Goal: Task Accomplishment & Management: Complete application form

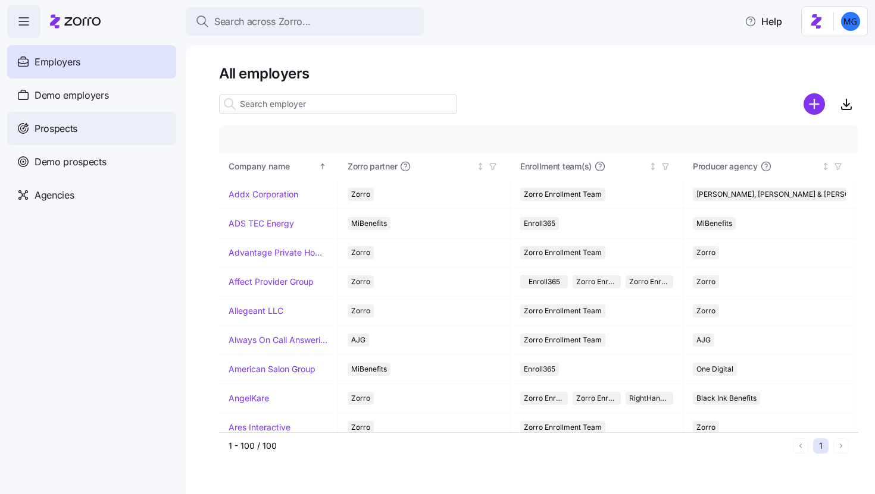
click at [119, 125] on div "Prospects" at bounding box center [91, 128] width 169 height 33
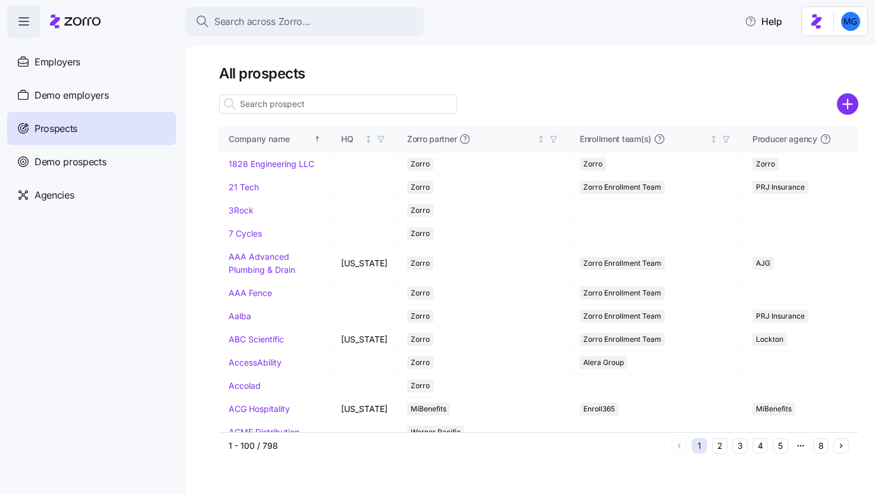
click at [847, 108] on icon "add icon" at bounding box center [847, 104] width 0 height 9
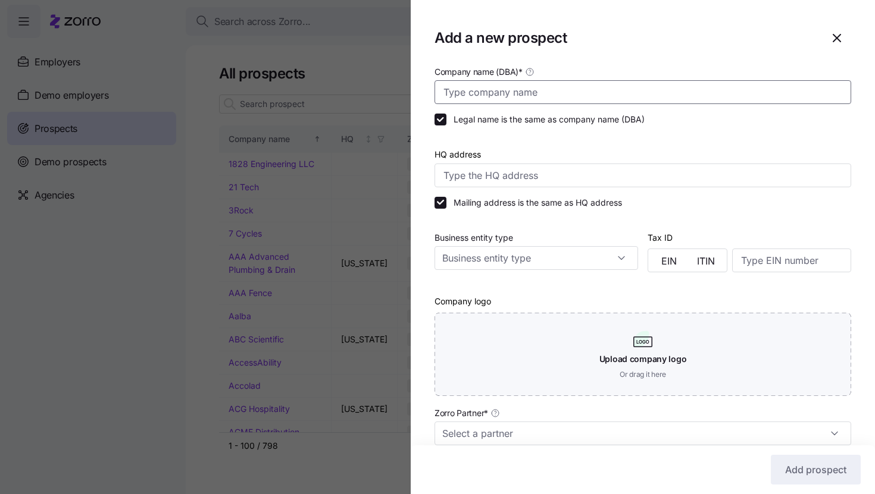
click at [601, 85] on input "Company name (DBA) *" at bounding box center [642, 92] width 416 height 24
paste input "Legacy Apartment Staffing"
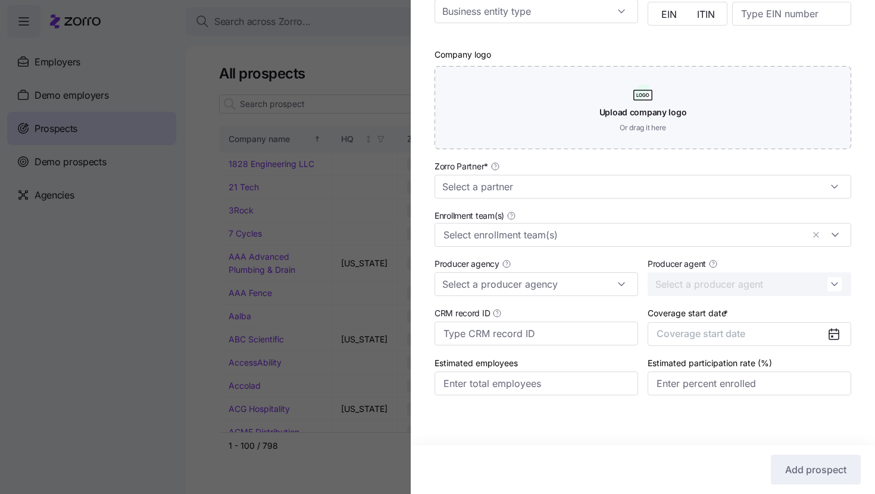
scroll to position [251, 0]
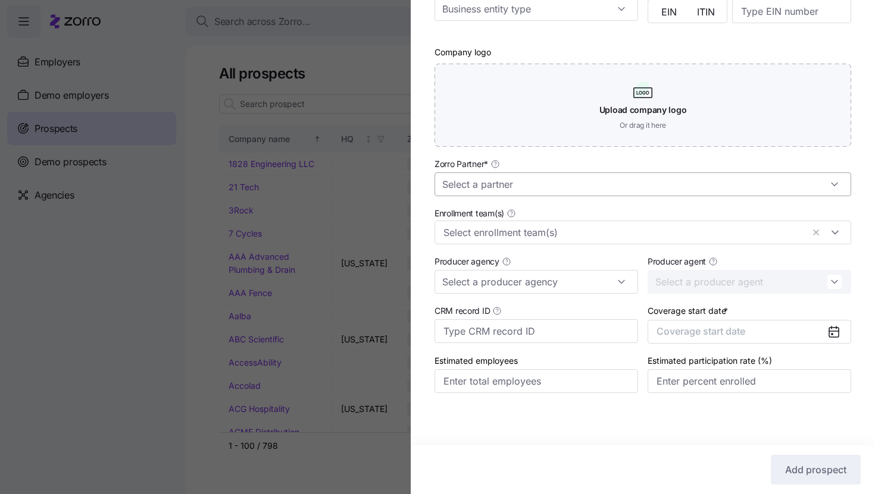
type input "Legacy Apartment Staffing"
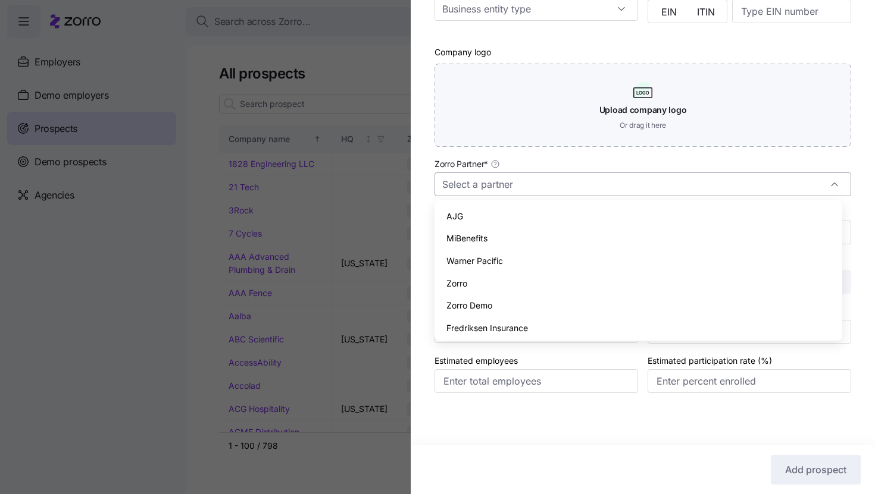
click at [588, 184] on input "Zorro Partner *" at bounding box center [642, 185] width 416 height 24
click at [560, 283] on div "Zorro" at bounding box center [638, 283] width 398 height 23
type input "Zorro"
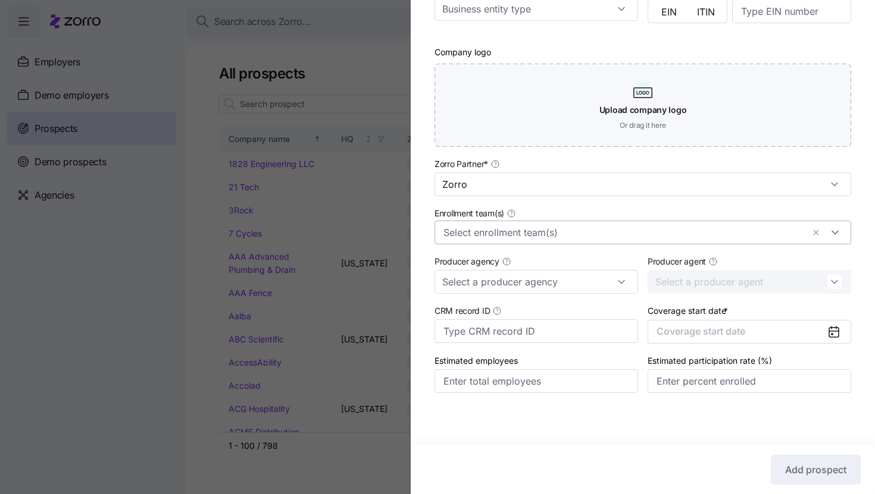
click at [568, 225] on input "Enrollment team(s)" at bounding box center [622, 232] width 359 height 15
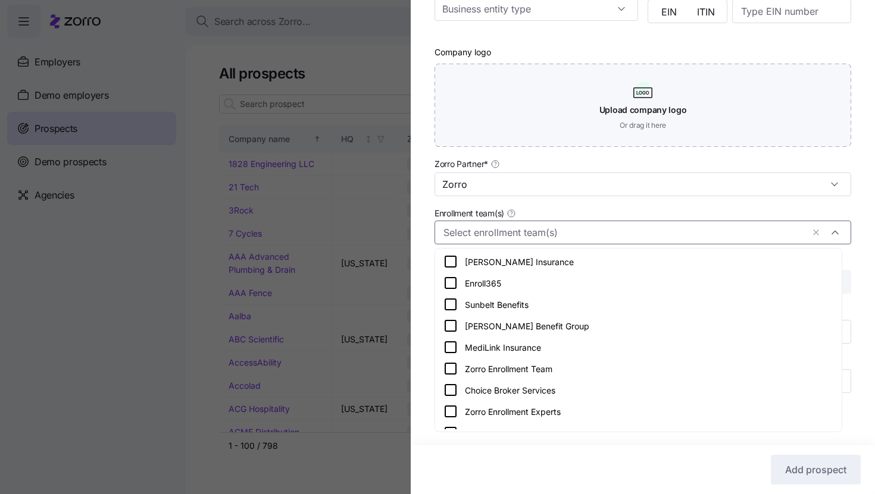
click at [554, 365] on div "Zorro Enrollment Team" at bounding box center [638, 369] width 390 height 14
click at [858, 243] on div "Company name (DBA) * Legacy Apartment Staffing Legal name is the same as compan…" at bounding box center [642, 116] width 464 height 602
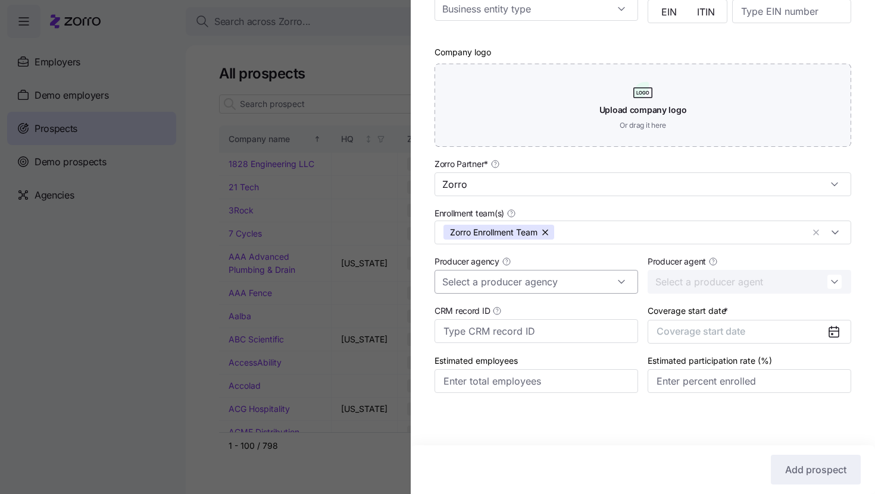
click at [605, 283] on input "Producer agency" at bounding box center [535, 282] width 203 height 24
click at [606, 310] on div "Triton Benefits" at bounding box center [534, 313] width 190 height 23
type input "Triton Benefits"
click at [747, 281] on input "Producer agent" at bounding box center [748, 282] width 203 height 24
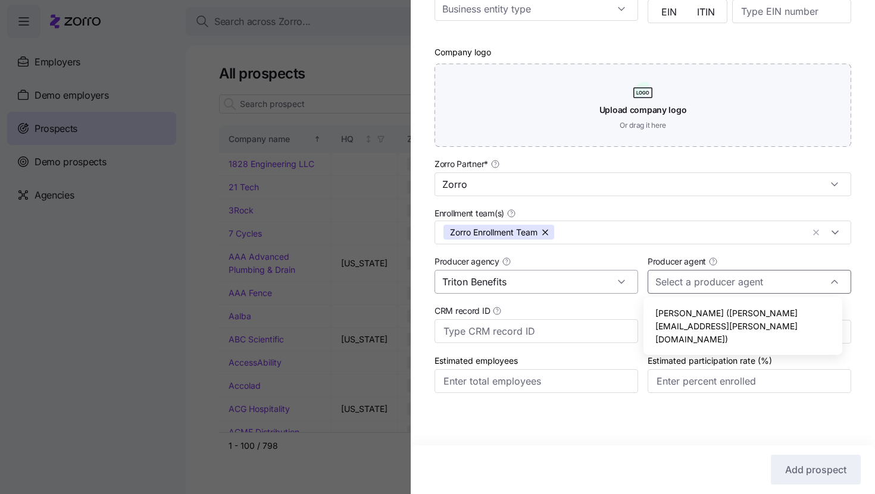
click at [590, 281] on input "Triton Benefits" at bounding box center [535, 282] width 203 height 24
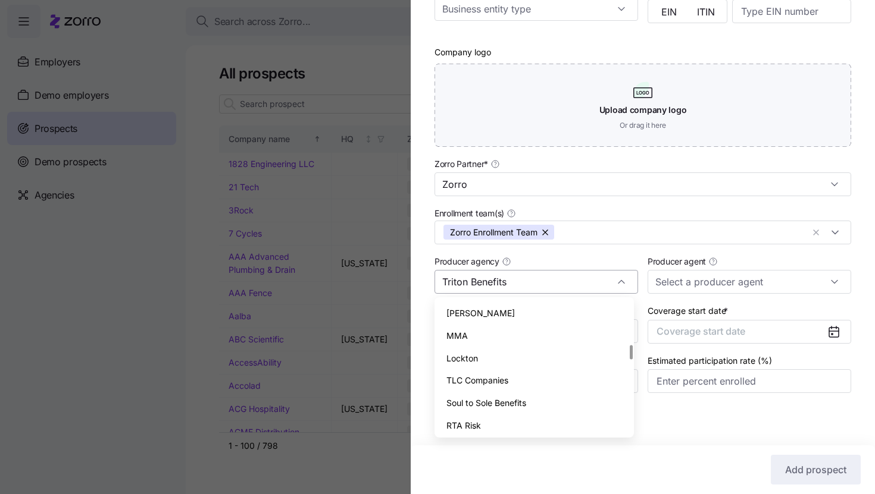
scroll to position [385, 0]
click at [741, 333] on span "Coverage start date" at bounding box center [700, 331] width 89 height 12
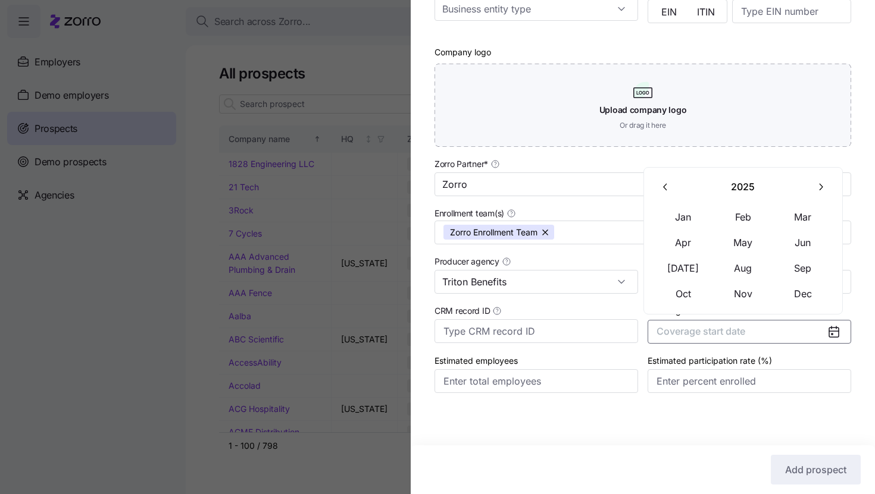
click at [813, 193] on button "button" at bounding box center [819, 187] width 25 height 25
click at [679, 225] on button "Jan" at bounding box center [682, 217] width 59 height 25
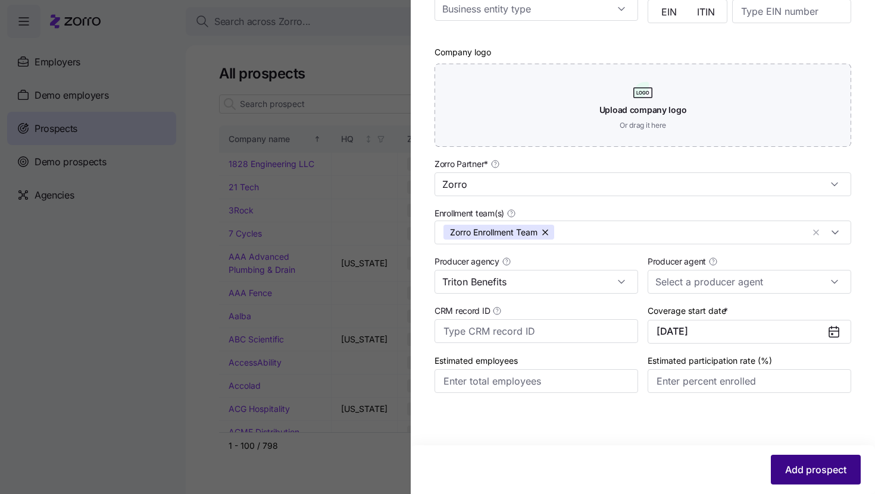
click at [785, 473] on span "Add prospect" at bounding box center [815, 470] width 61 height 14
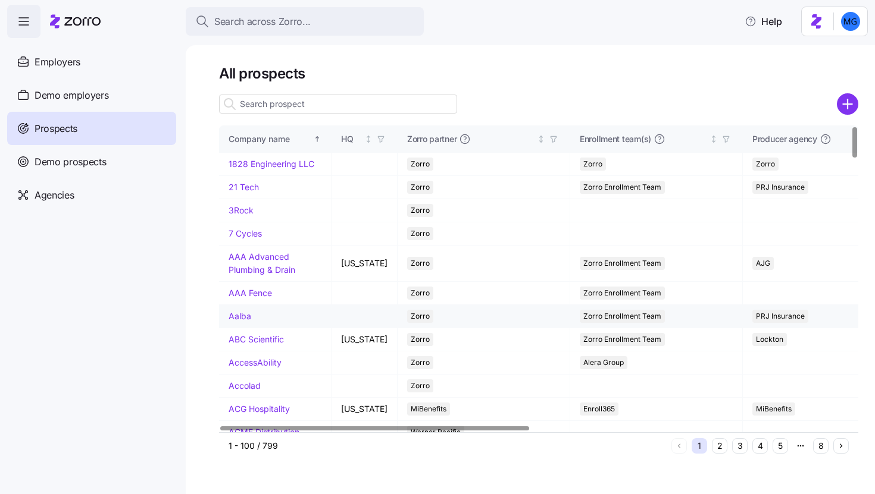
click at [634, 323] on span "Zorro Enrollment Team" at bounding box center [622, 316] width 78 height 13
click at [396, 104] on input at bounding box center [338, 104] width 238 height 19
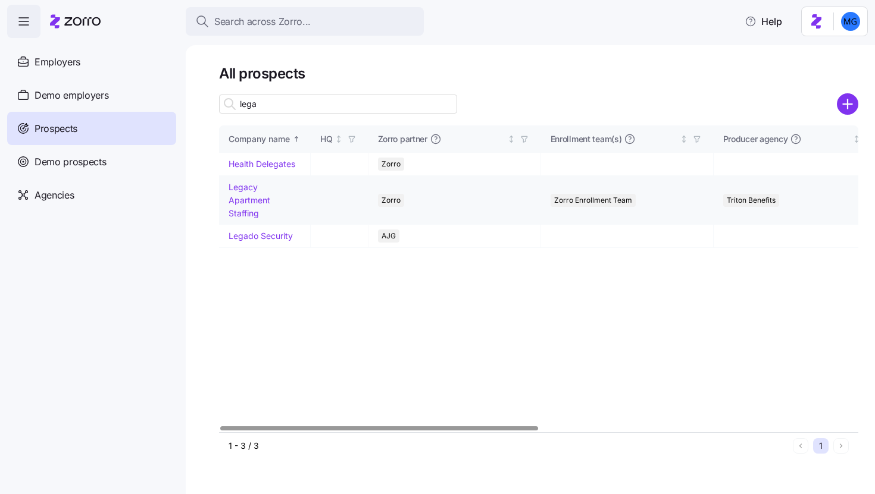
type input "lega"
drag, startPoint x: 238, startPoint y: 202, endPoint x: 621, endPoint y: 481, distance: 474.0
click at [238, 202] on link "Legacy Apartment Staffing" at bounding box center [249, 200] width 42 height 36
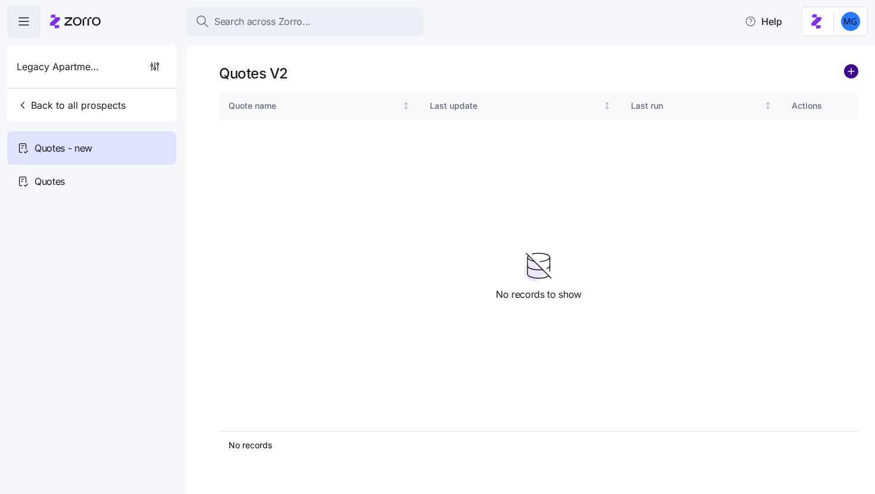
click at [849, 76] on circle "add icon" at bounding box center [850, 71] width 13 height 13
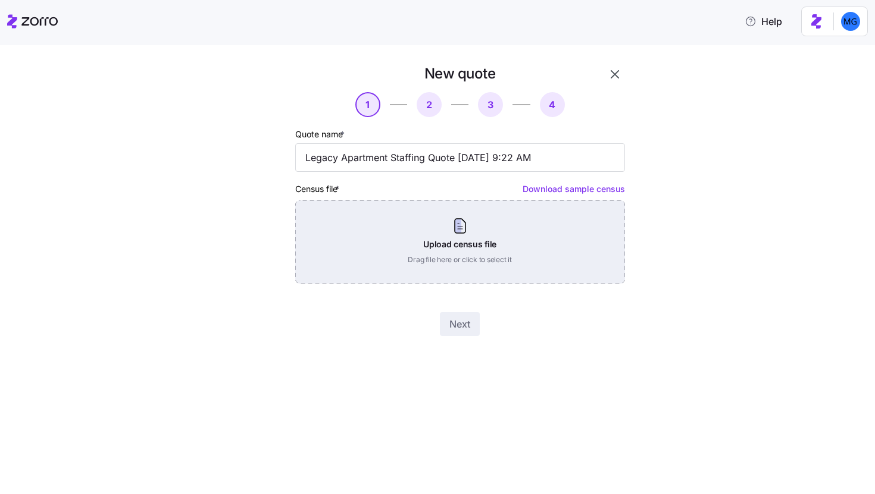
click at [445, 231] on div "Upload census file Drag file here or click to select it" at bounding box center [460, 241] width 330 height 83
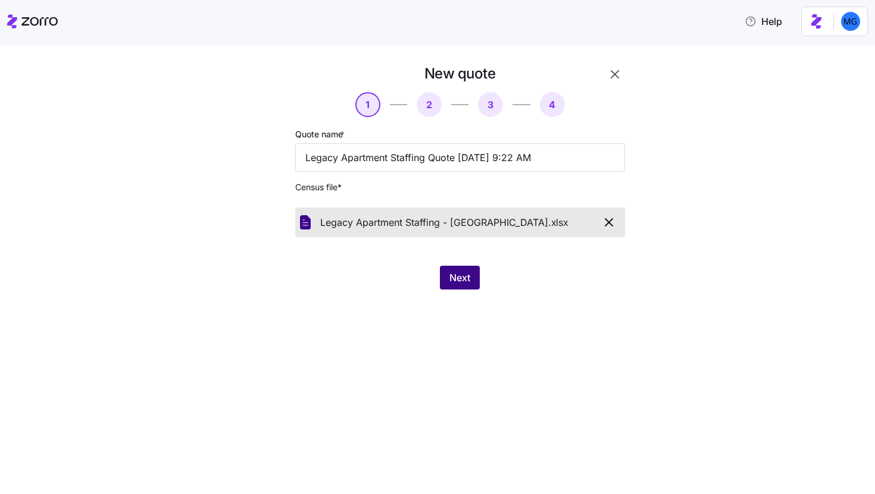
click at [461, 285] on span "Next" at bounding box center [459, 278] width 21 height 14
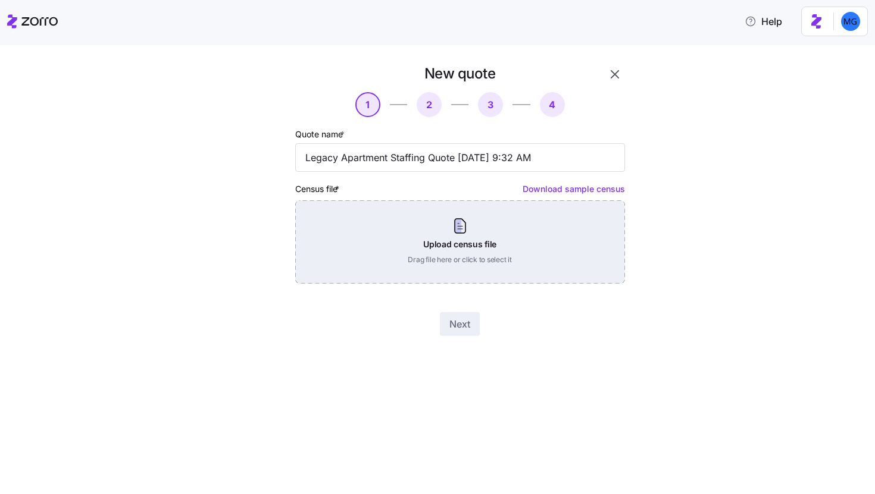
click at [457, 256] on div "Upload census file Drag file here or click to select it" at bounding box center [460, 241] width 330 height 83
click at [460, 247] on div "Upload census file Drag file here or click to select it" at bounding box center [460, 241] width 330 height 83
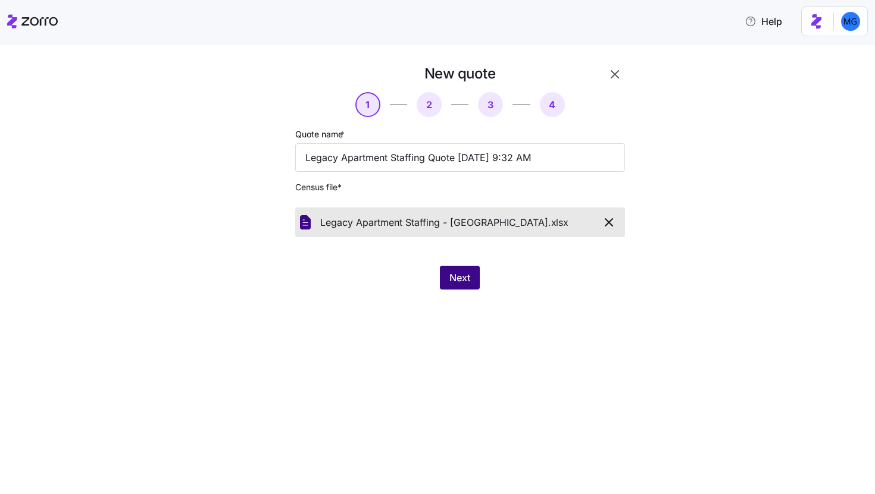
click at [451, 283] on span "Next" at bounding box center [459, 278] width 21 height 14
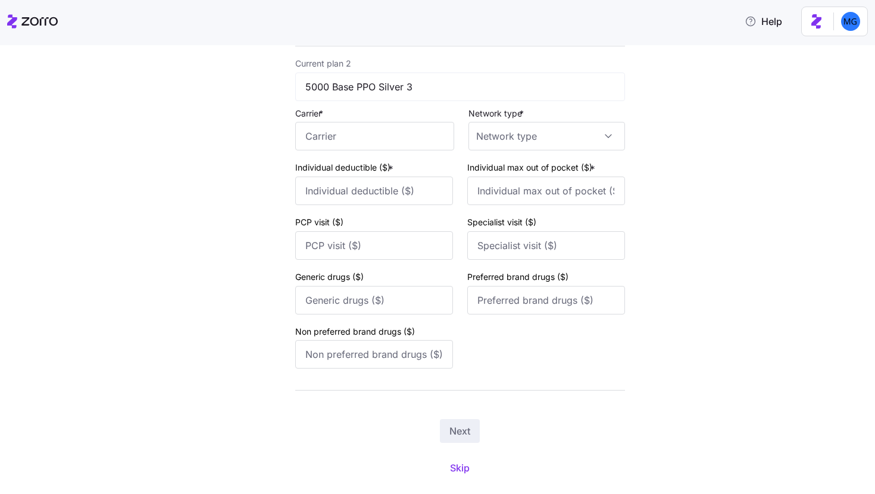
scroll to position [471, 0]
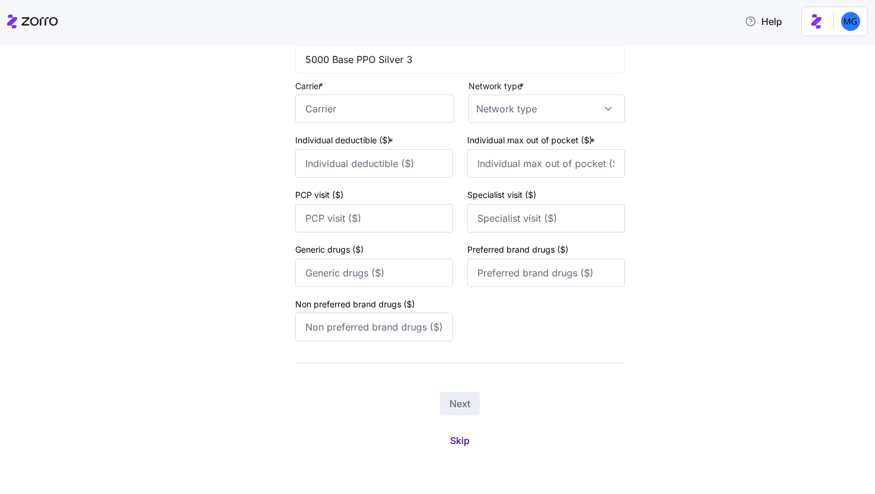
click at [457, 445] on span "Skip" at bounding box center [460, 441] width 20 height 14
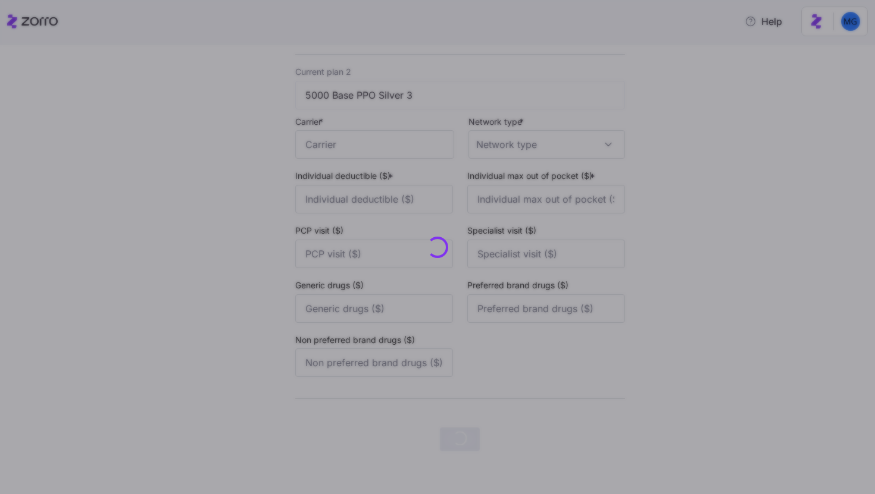
scroll to position [0, 0]
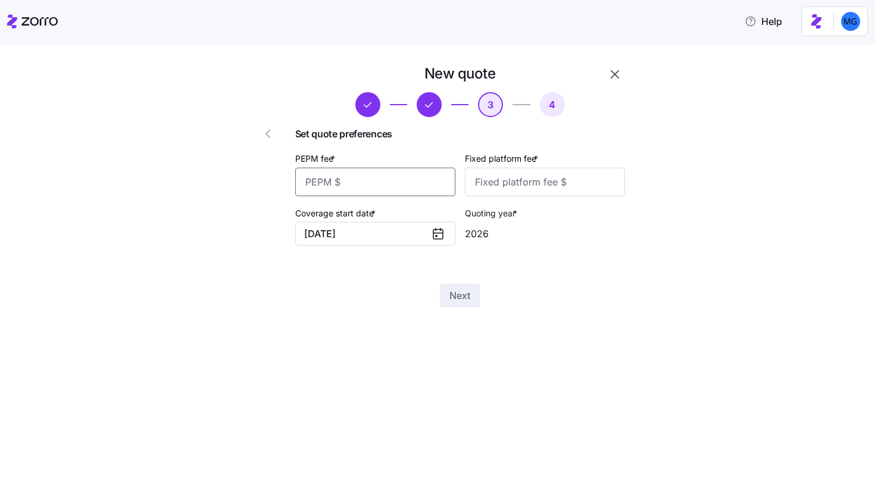
click at [403, 184] on input "PEPM fee *" at bounding box center [375, 182] width 160 height 29
type input "5"
type input "50"
type input "1000"
click at [475, 301] on button "Next" at bounding box center [460, 296] width 40 height 24
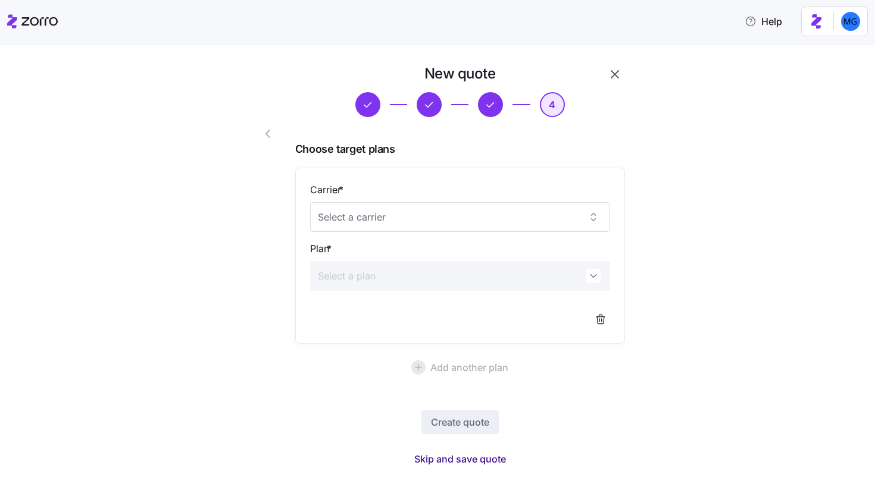
click at [481, 458] on span "Skip and save quote" at bounding box center [460, 459] width 92 height 14
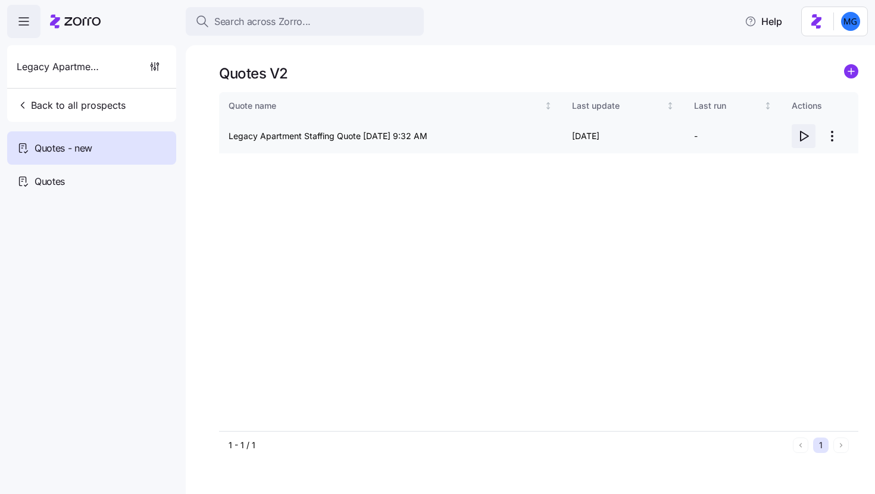
click at [804, 139] on icon "button" at bounding box center [803, 136] width 14 height 14
drag, startPoint x: 227, startPoint y: 143, endPoint x: 314, endPoint y: 148, distance: 87.0
click at [314, 148] on td "Legacy Apartment Staffing Quote 10/10/2025 9:32 AM" at bounding box center [381, 137] width 324 height 34
drag, startPoint x: 332, startPoint y: 136, endPoint x: 223, endPoint y: 136, distance: 108.9
click at [223, 136] on td "Legacy Apartment Staffing Quote 10/10/2025 9:32 AM" at bounding box center [381, 137] width 324 height 34
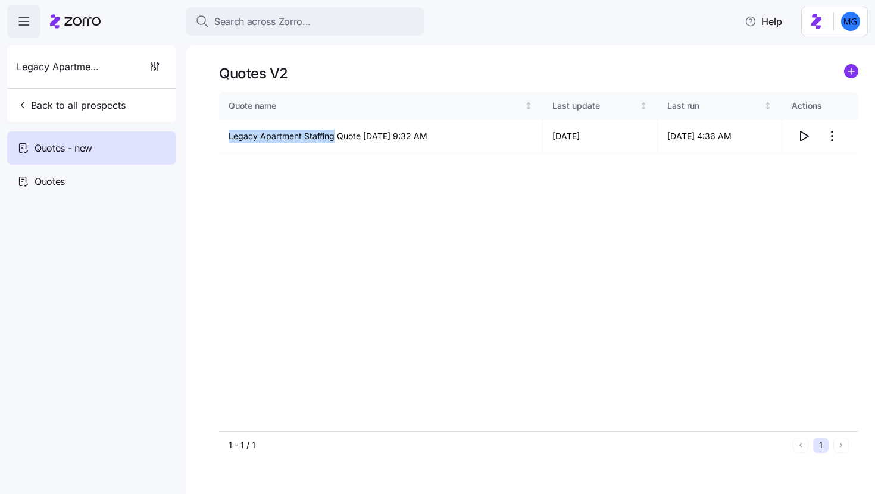
copy td "Legacy Apartment Staffing"
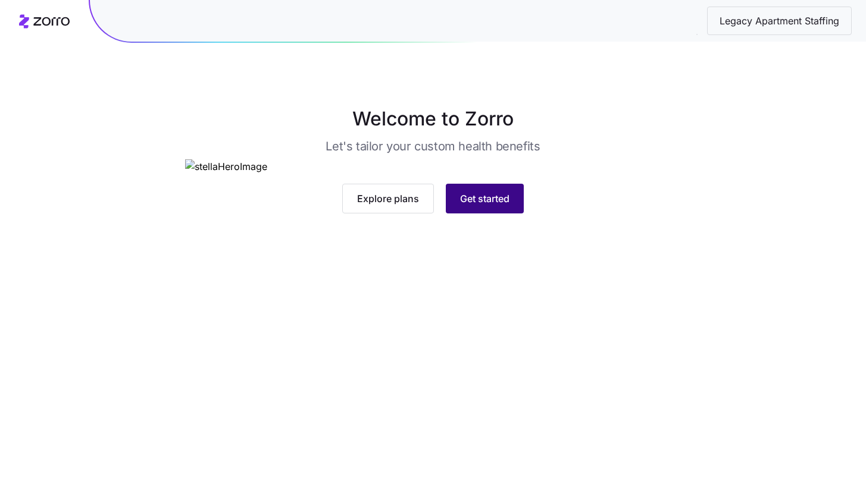
click at [487, 214] on button "Get started" at bounding box center [485, 199] width 78 height 30
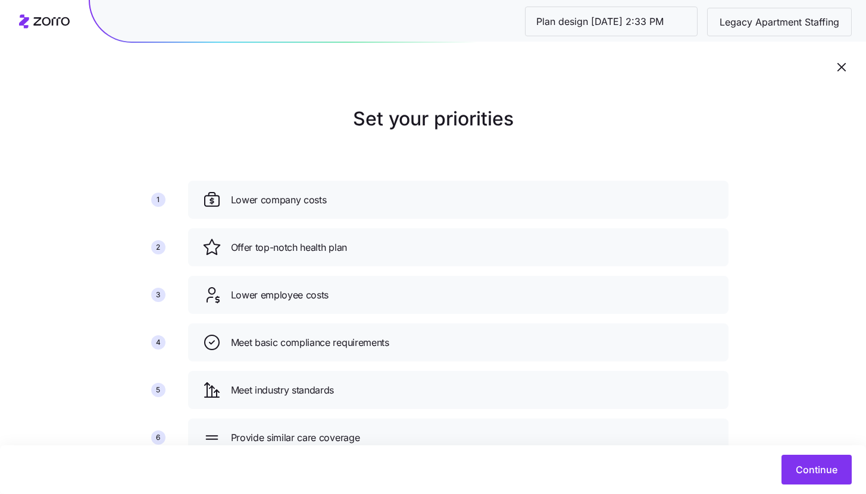
click at [812, 490] on div "Continue" at bounding box center [433, 470] width 866 height 49
click at [807, 482] on button "Continue" at bounding box center [816, 470] width 70 height 30
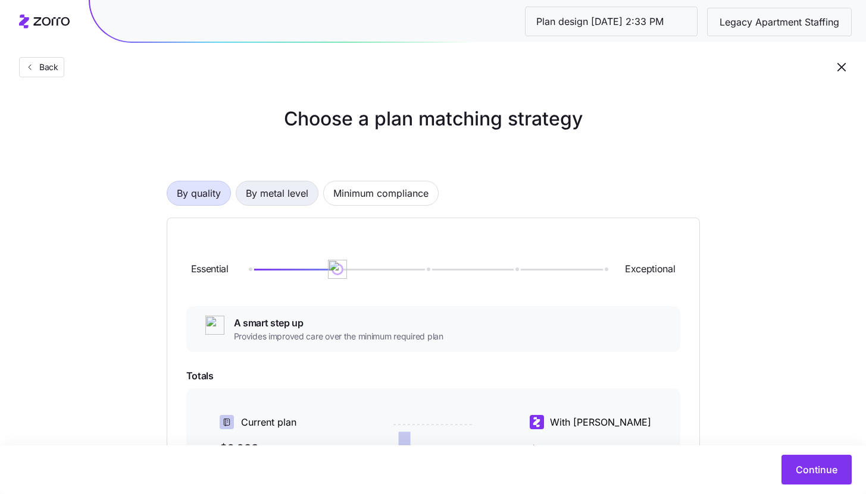
click at [301, 199] on span "By metal level" at bounding box center [277, 193] width 62 height 24
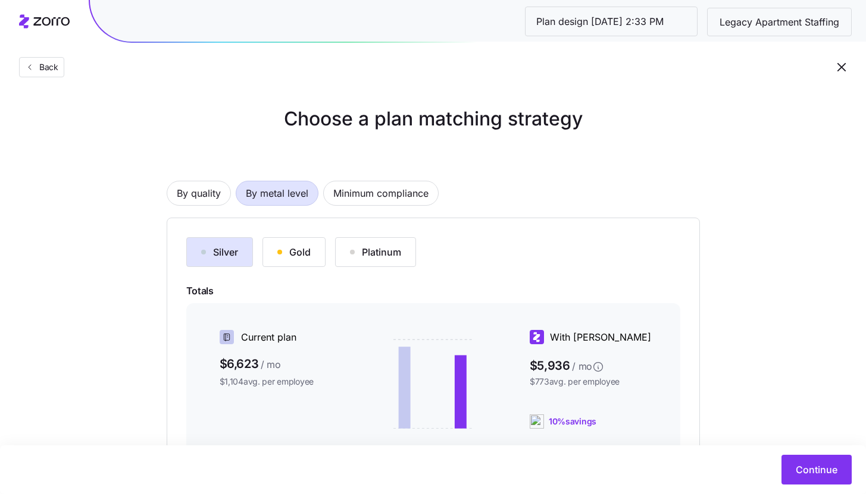
click at [296, 258] on div "Gold" at bounding box center [293, 252] width 33 height 14
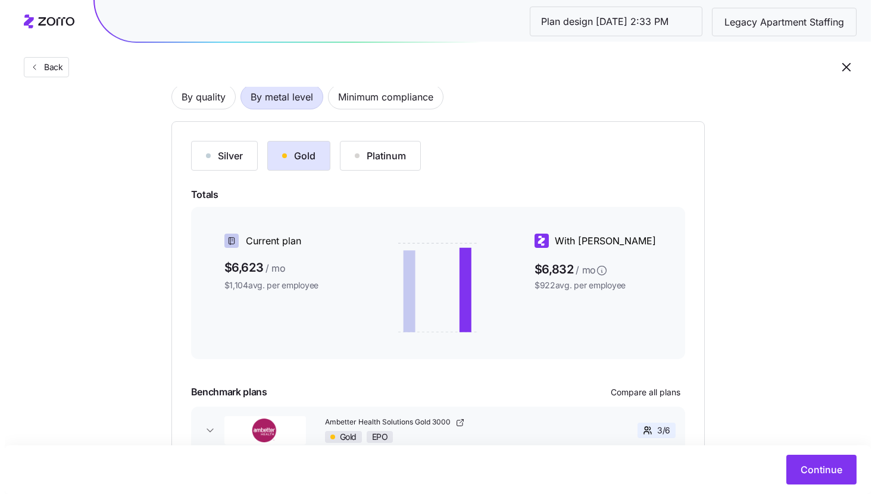
scroll to position [176, 0]
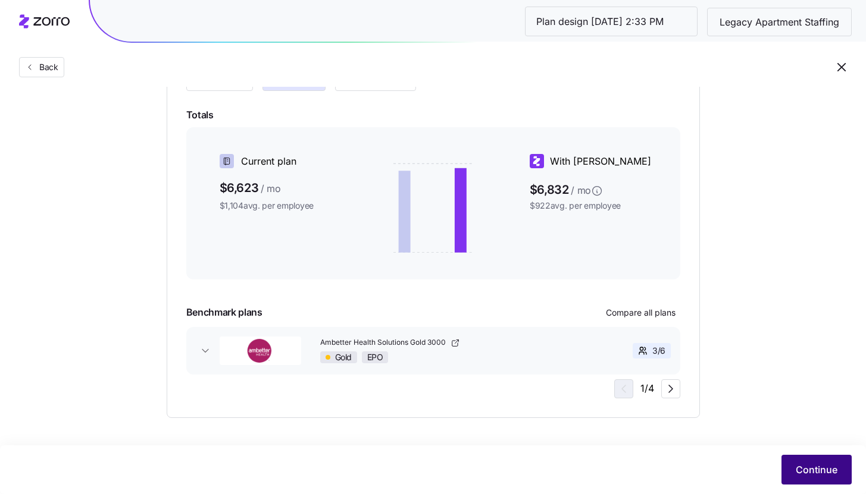
click at [811, 465] on span "Continue" at bounding box center [816, 470] width 42 height 14
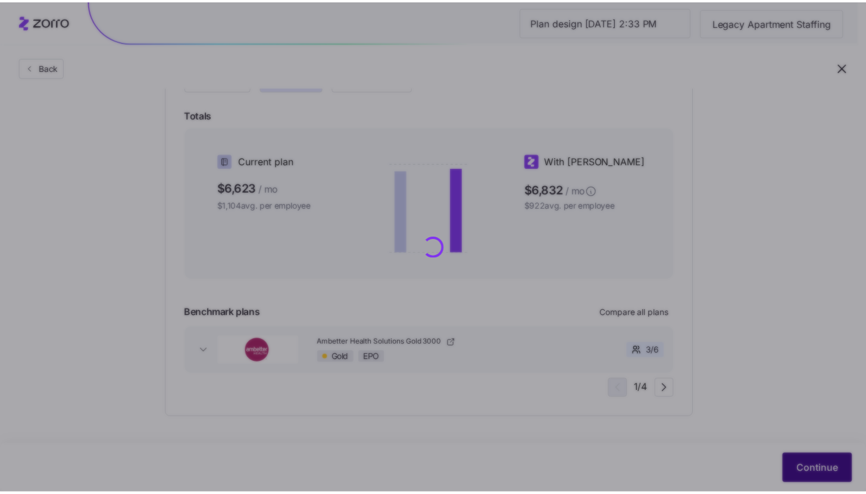
scroll to position [0, 0]
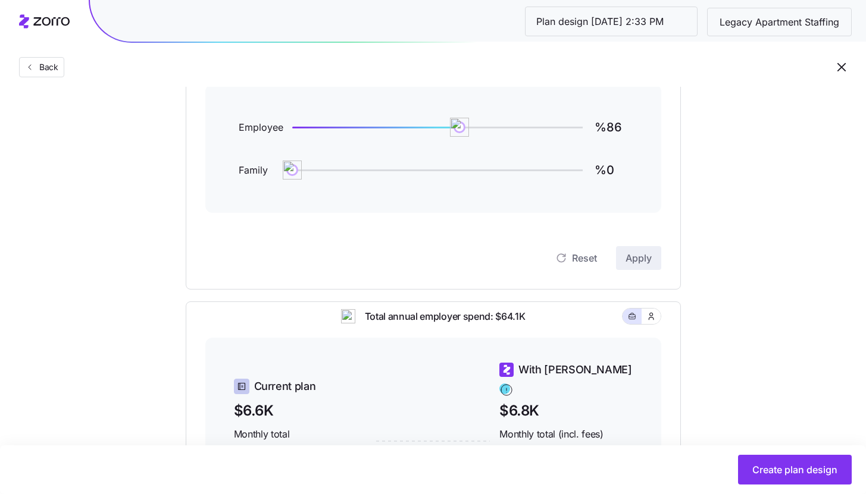
scroll to position [23, 0]
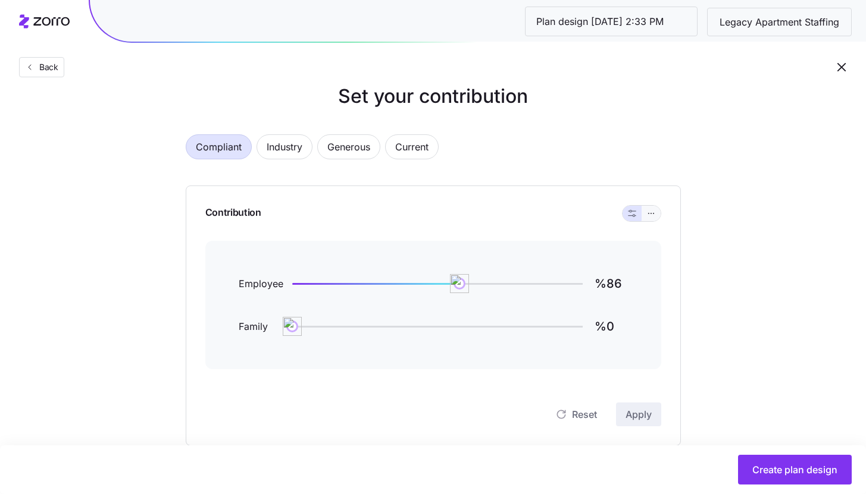
click at [648, 209] on button "button" at bounding box center [650, 213] width 19 height 15
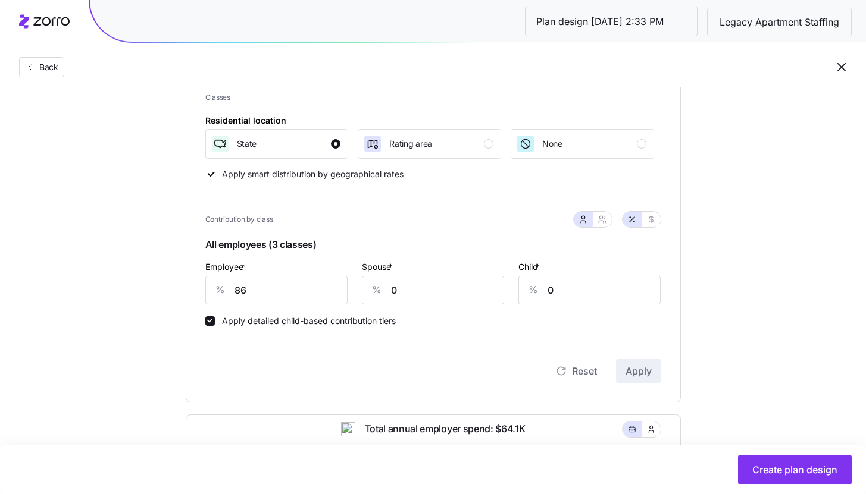
scroll to position [284, 0]
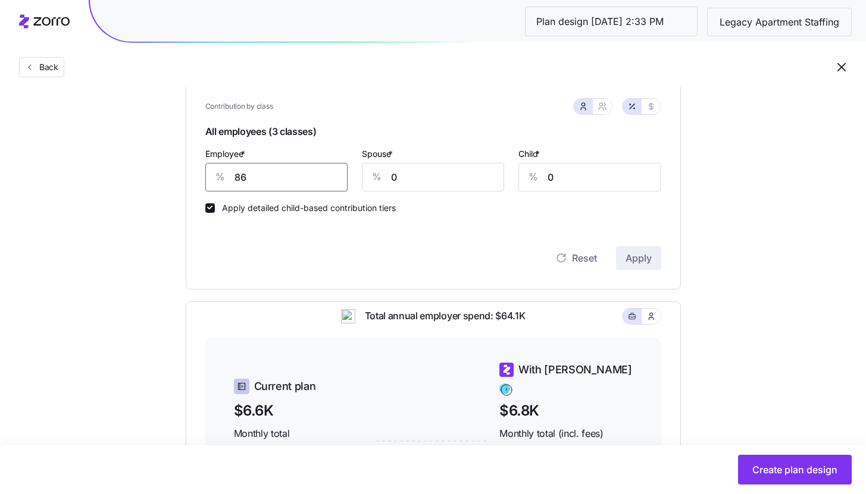
click at [274, 176] on input "86" at bounding box center [276, 177] width 142 height 29
type input "90"
click at [632, 259] on span "Apply" at bounding box center [638, 258] width 26 height 14
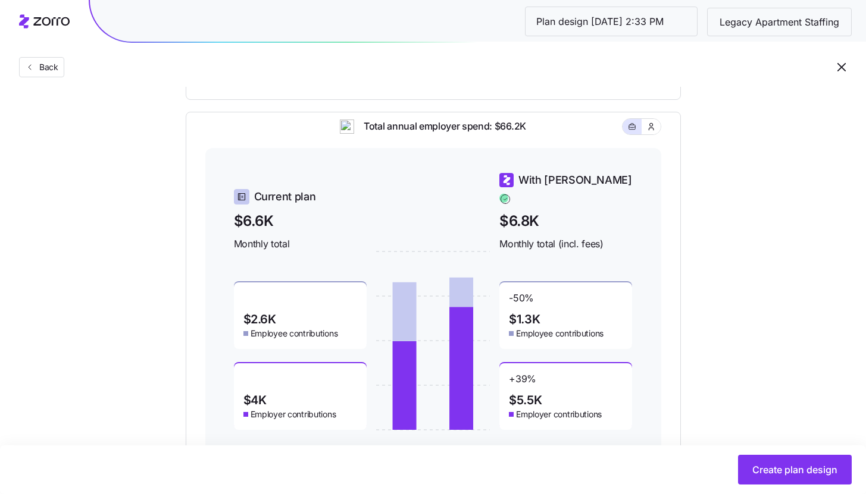
scroll to position [518, 0]
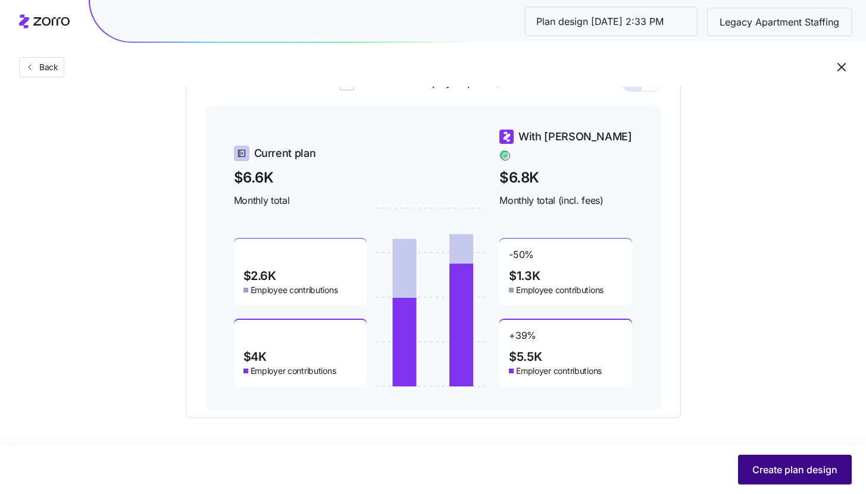
click at [820, 459] on button "Create plan design" at bounding box center [795, 470] width 114 height 30
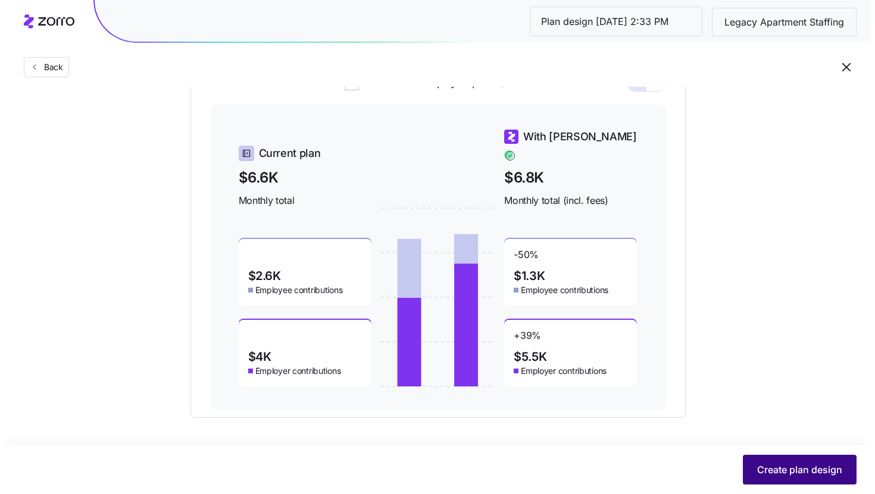
scroll to position [0, 0]
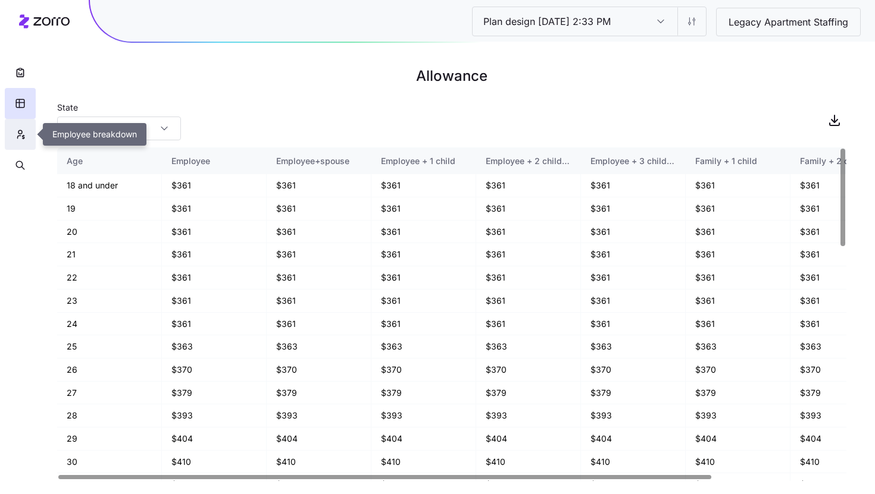
click at [24, 140] on button "button" at bounding box center [20, 134] width 31 height 31
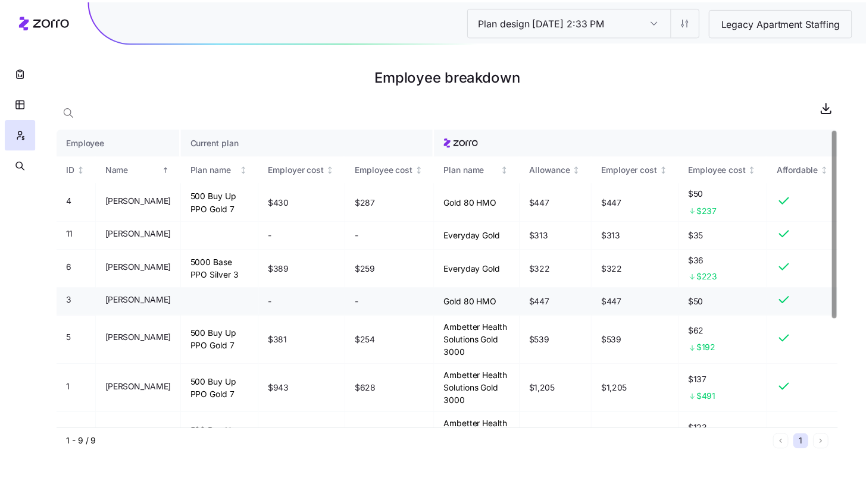
scroll to position [173, 0]
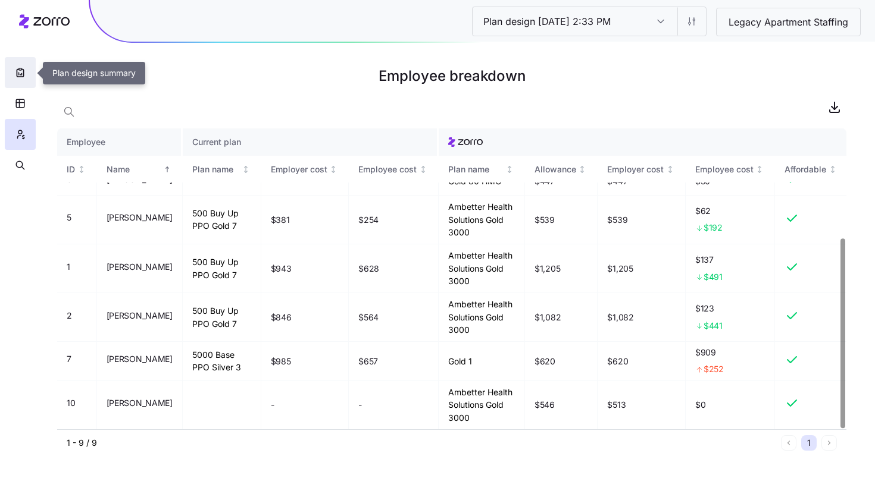
click at [20, 74] on icon "button" at bounding box center [20, 73] width 12 height 12
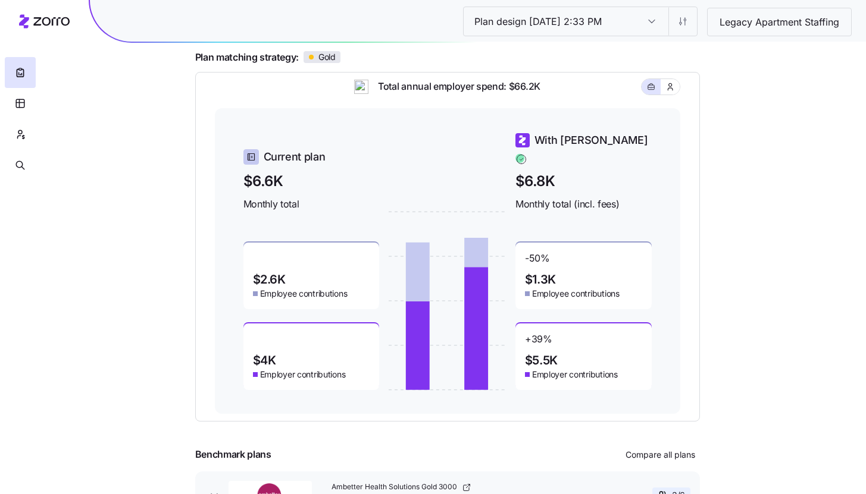
scroll to position [158, 0]
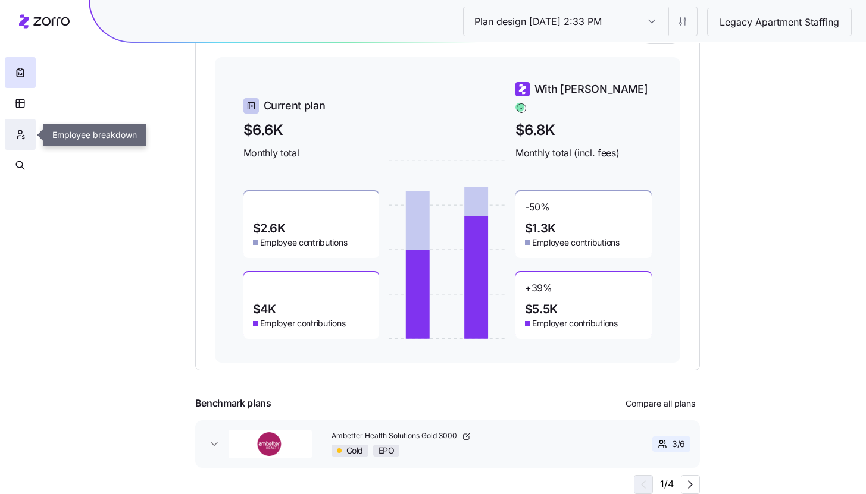
click at [19, 137] on icon "button" at bounding box center [20, 135] width 11 height 12
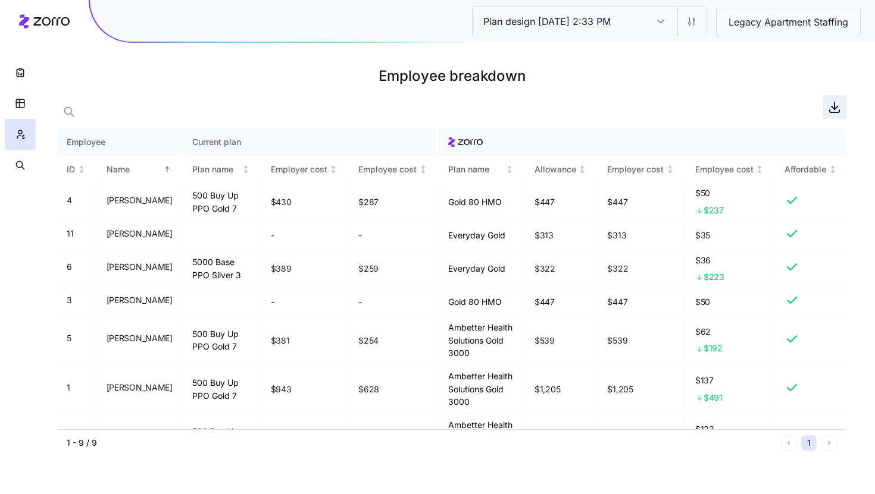
click at [835, 106] on icon "button" at bounding box center [834, 107] width 14 height 14
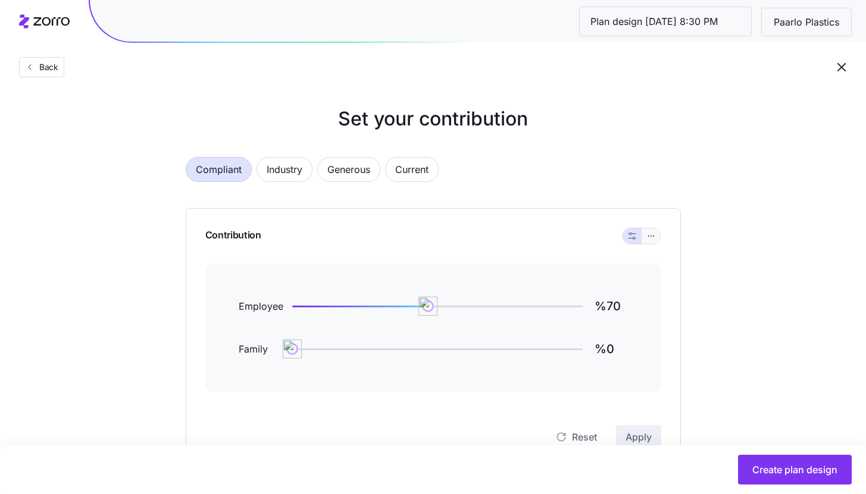
click at [651, 234] on icon "button" at bounding box center [651, 236] width 8 height 14
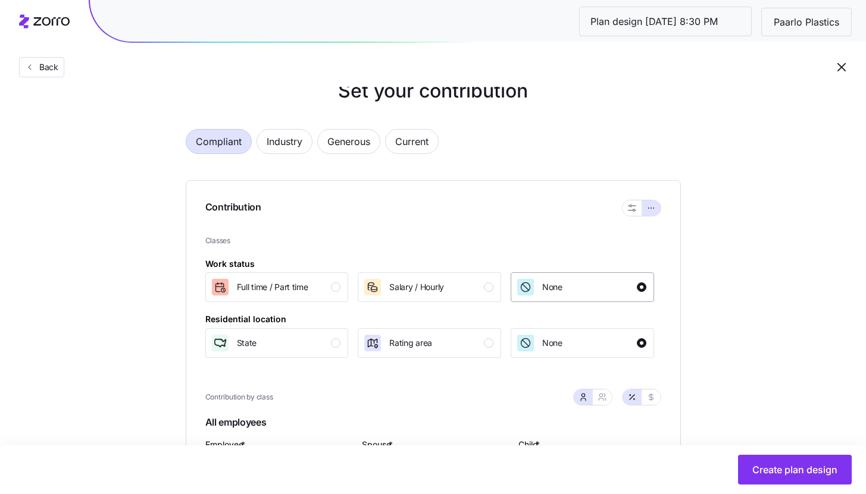
scroll to position [197, 0]
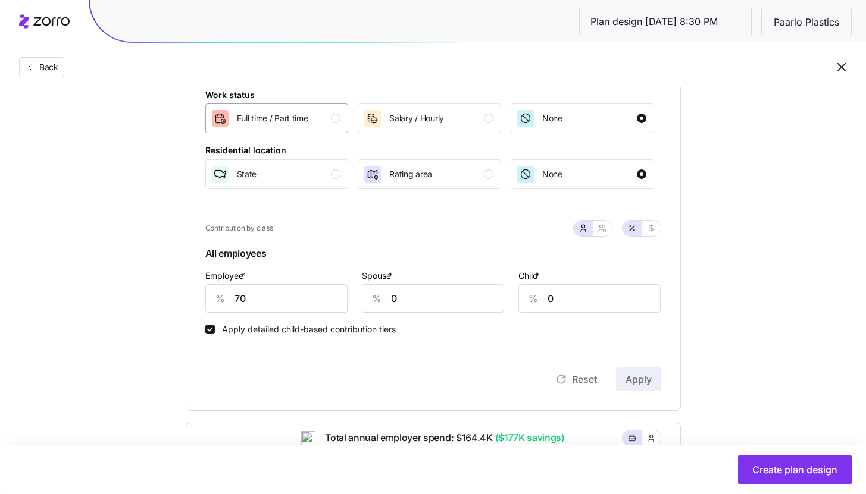
click at [328, 114] on div "Full time / Part time" at bounding box center [276, 118] width 130 height 19
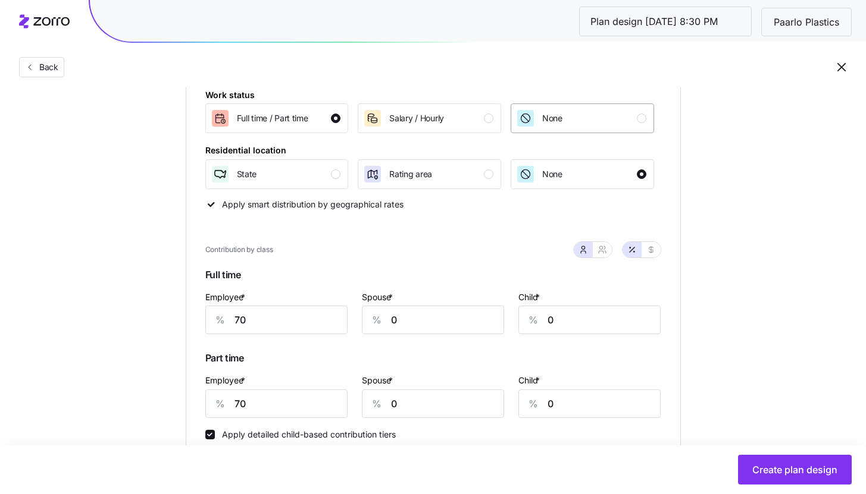
click at [548, 117] on span "None" at bounding box center [552, 118] width 20 height 12
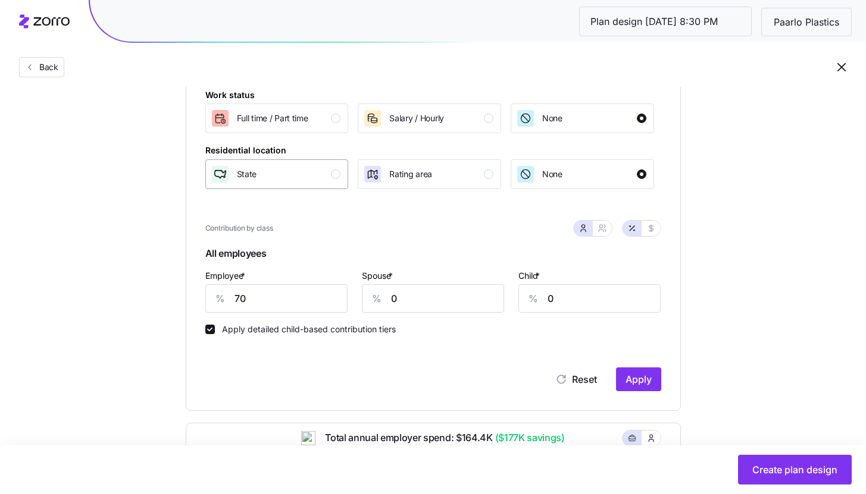
click at [334, 179] on div "button" at bounding box center [336, 175] width 10 height 10
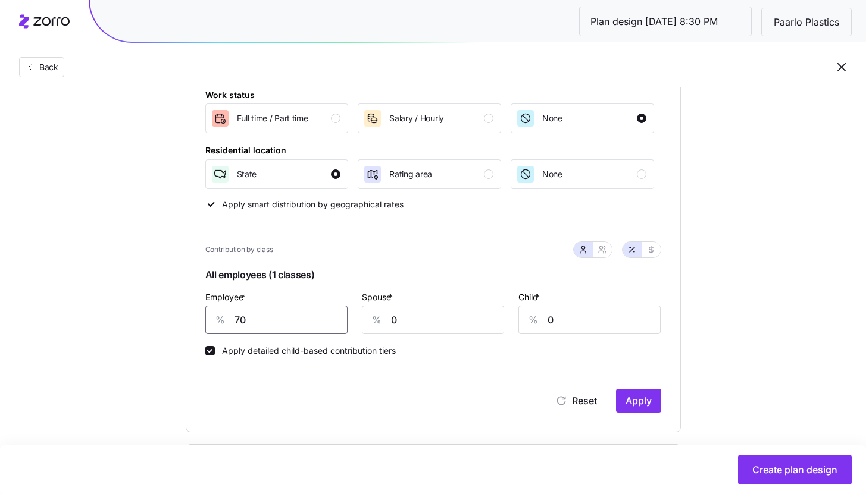
click at [283, 324] on input "70" at bounding box center [276, 320] width 142 height 29
type input "80"
type input "20"
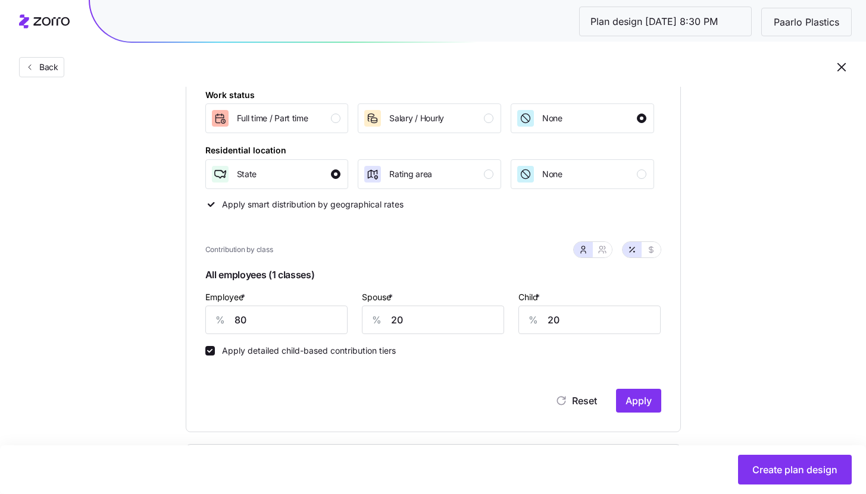
click at [663, 408] on div "Contribution Classes Work status [DEMOGRAPHIC_DATA] / [DEMOGRAPHIC_DATA] Salary…" at bounding box center [433, 221] width 495 height 421
click at [648, 405] on span "Apply" at bounding box center [638, 401] width 26 height 14
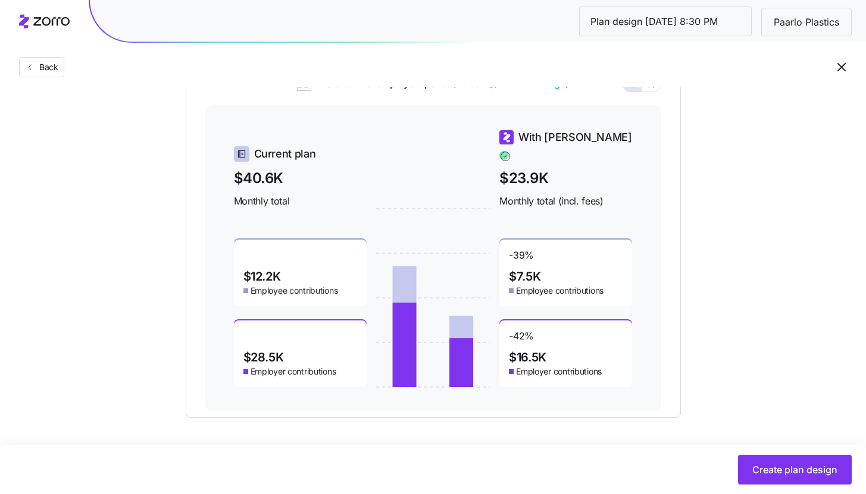
scroll to position [574, 0]
